Goal: Ask a question

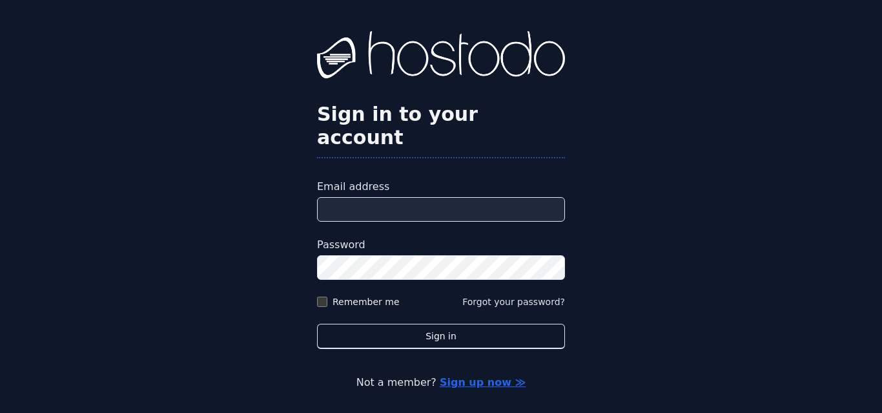
click at [424, 197] on input "Email address" at bounding box center [441, 209] width 248 height 25
type input "**********"
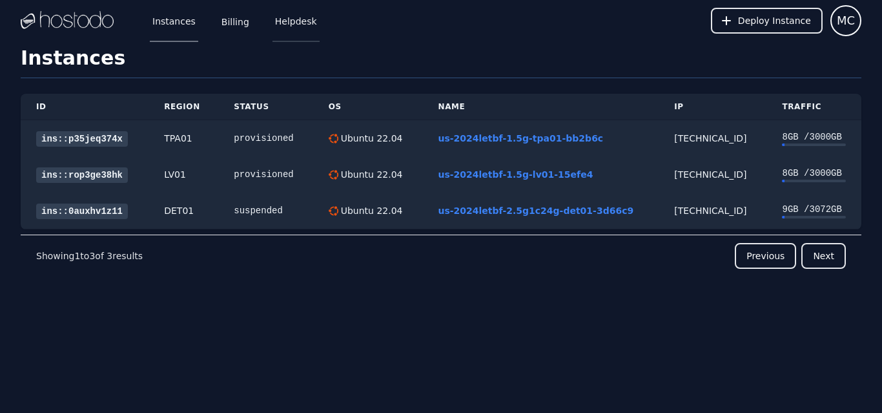
click at [280, 34] on link "Helpdesk" at bounding box center [296, 20] width 47 height 43
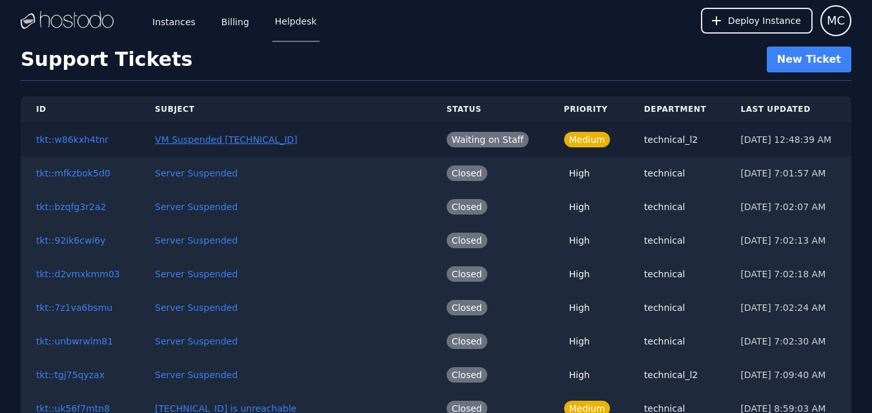
click at [256, 138] on link "VM Suspended 38.43.93.200" at bounding box center [226, 139] width 143 height 10
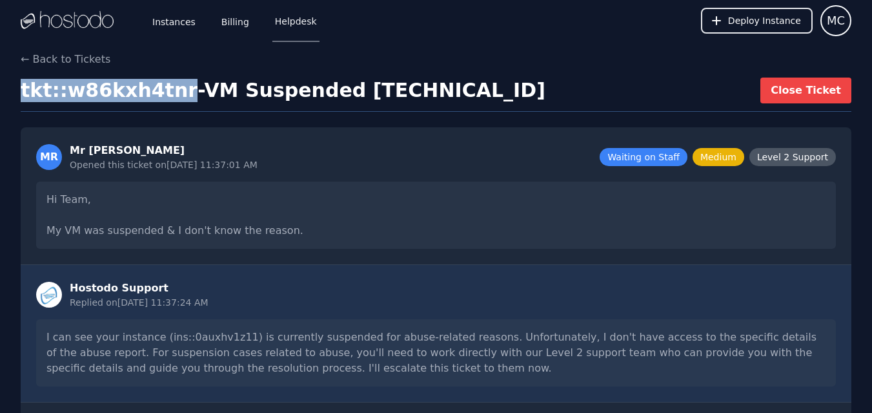
drag, startPoint x: 178, startPoint y: 90, endPoint x: 17, endPoint y: 89, distance: 160.8
copy h1 "tkt::w86kxh4tnr"
